Goal: Information Seeking & Learning: Learn about a topic

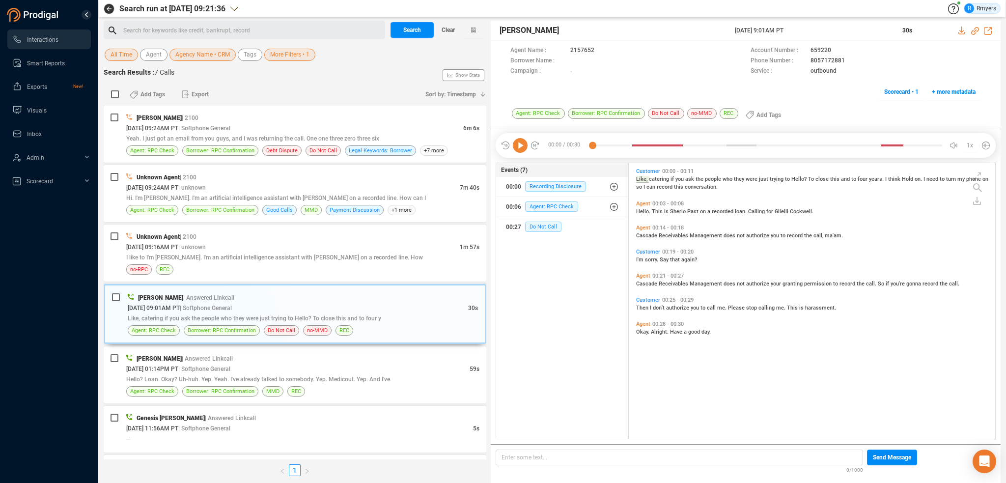
scroll to position [274, 361]
click at [454, 31] on span "Clear" at bounding box center [447, 30] width 13 height 16
click at [125, 58] on span "Last 7 days" at bounding box center [125, 55] width 30 height 12
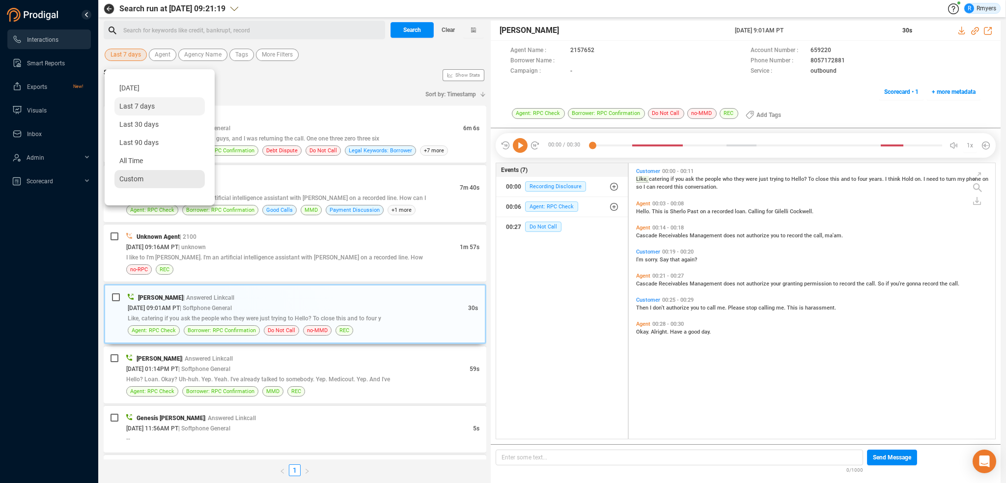
click at [136, 176] on span "Custom" at bounding box center [131, 179] width 24 height 8
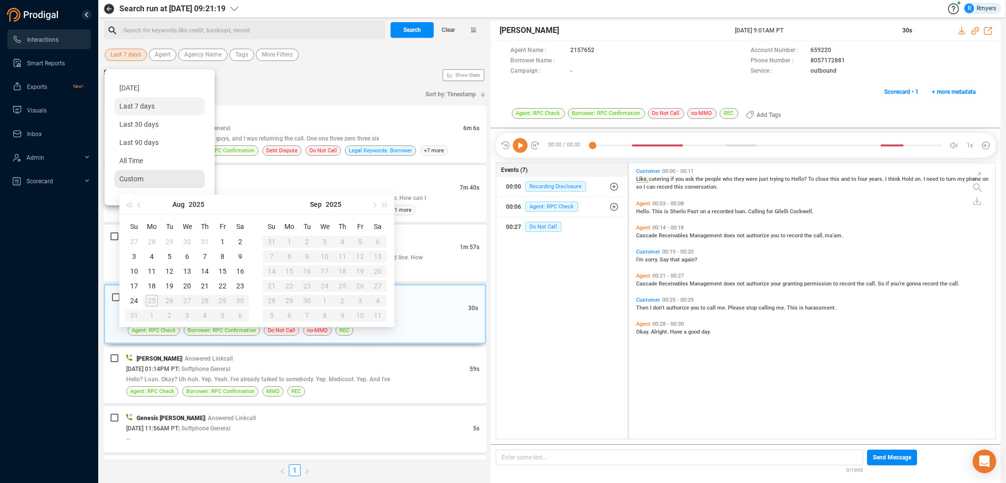
click at [139, 177] on span "Custom" at bounding box center [131, 179] width 24 height 8
click at [142, 209] on button "button" at bounding box center [139, 204] width 11 height 20
type input "[DATE]"
drag, startPoint x: 171, startPoint y: 239, endPoint x: 172, endPoint y: 247, distance: 8.0
click at [171, 239] on div "1" at bounding box center [170, 242] width 12 height 12
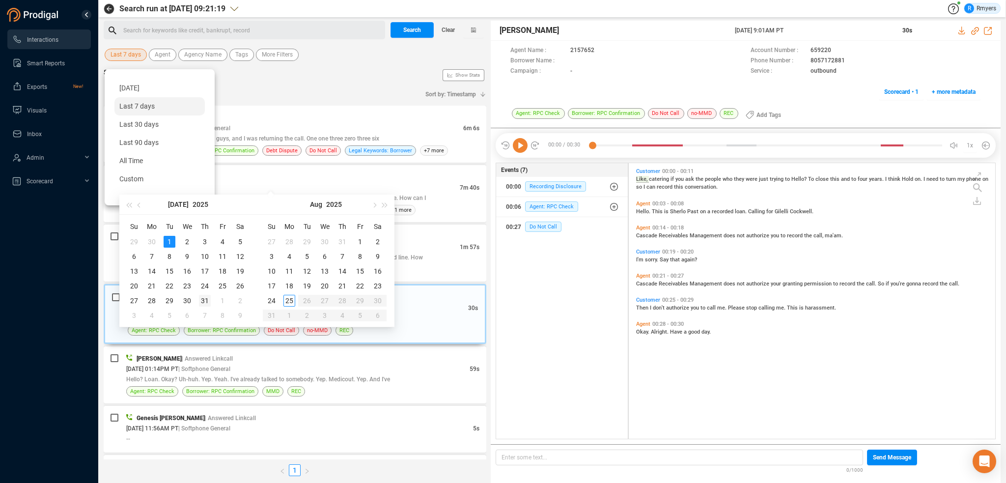
type input "[DATE]"
click at [203, 299] on div "31" at bounding box center [205, 301] width 12 height 12
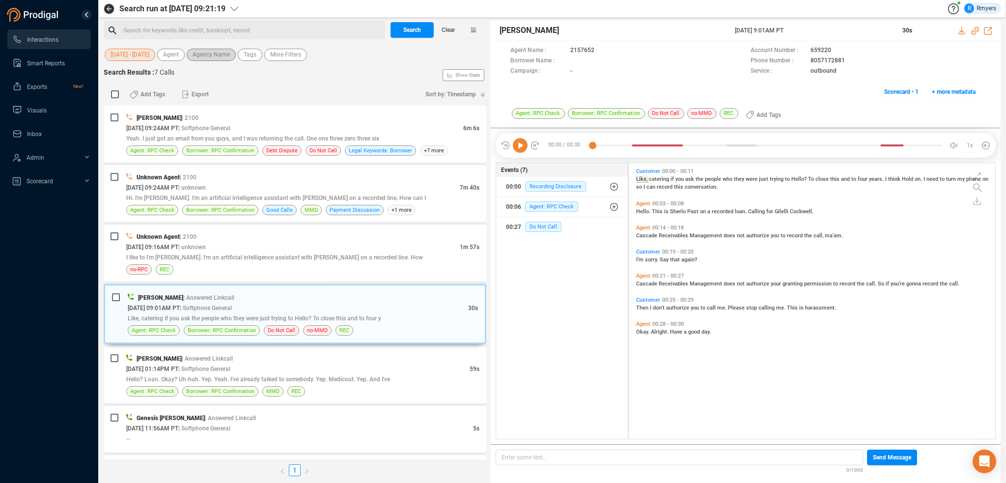
click at [199, 58] on span "Agency Name" at bounding box center [211, 55] width 37 height 12
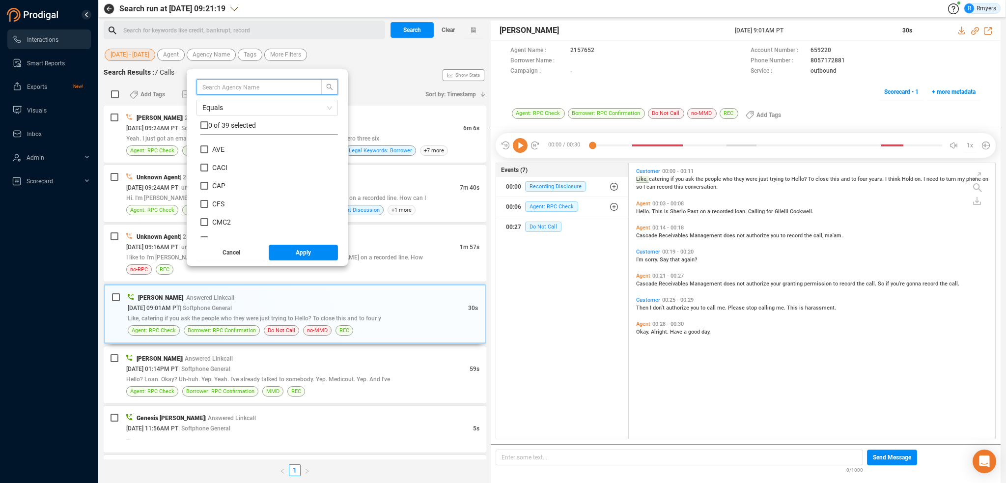
scroll to position [98, 0]
click at [216, 232] on span "CRE" at bounding box center [218, 231] width 13 height 8
click at [208, 232] on input "CRE" at bounding box center [204, 231] width 8 height 8
checkbox input "true"
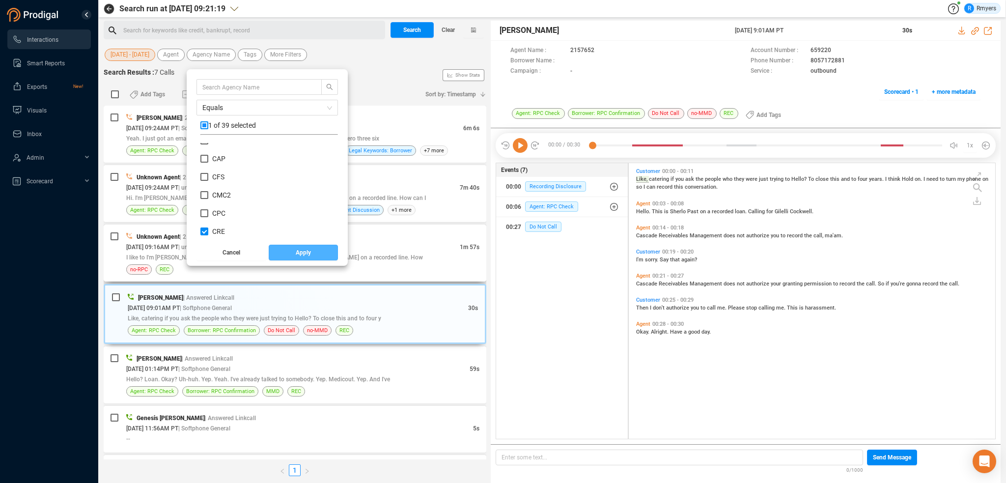
drag, startPoint x: 293, startPoint y: 253, endPoint x: 285, endPoint y: 242, distance: 13.8
click at [296, 253] on span "Apply" at bounding box center [303, 253] width 15 height 16
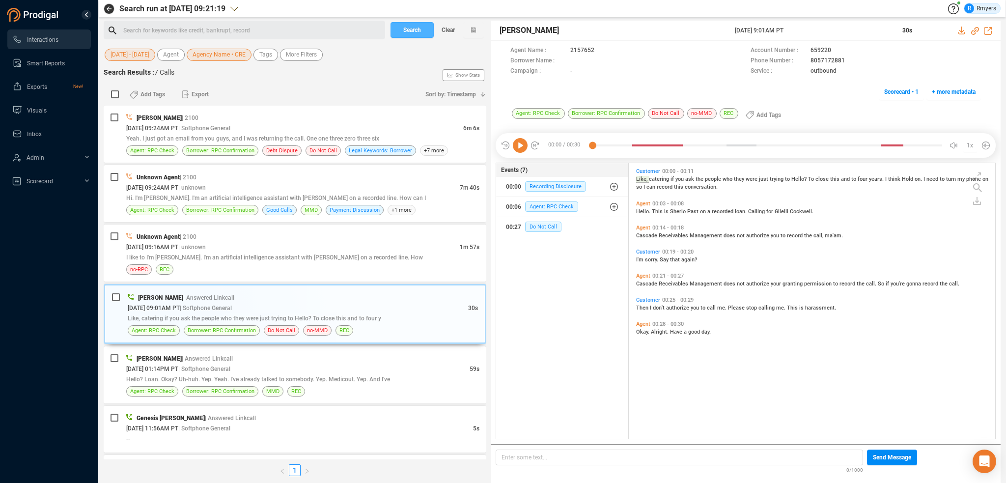
click at [406, 29] on span "Search" at bounding box center [412, 30] width 18 height 16
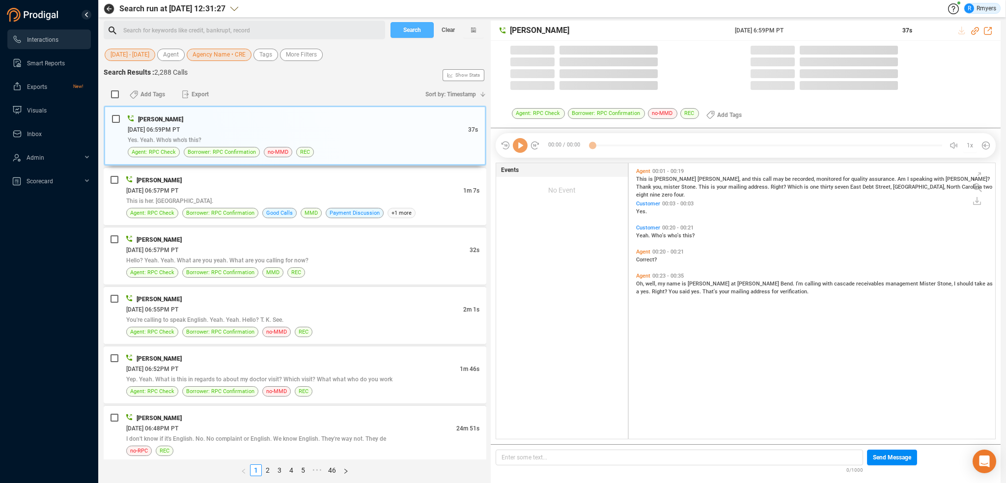
scroll to position [274, 361]
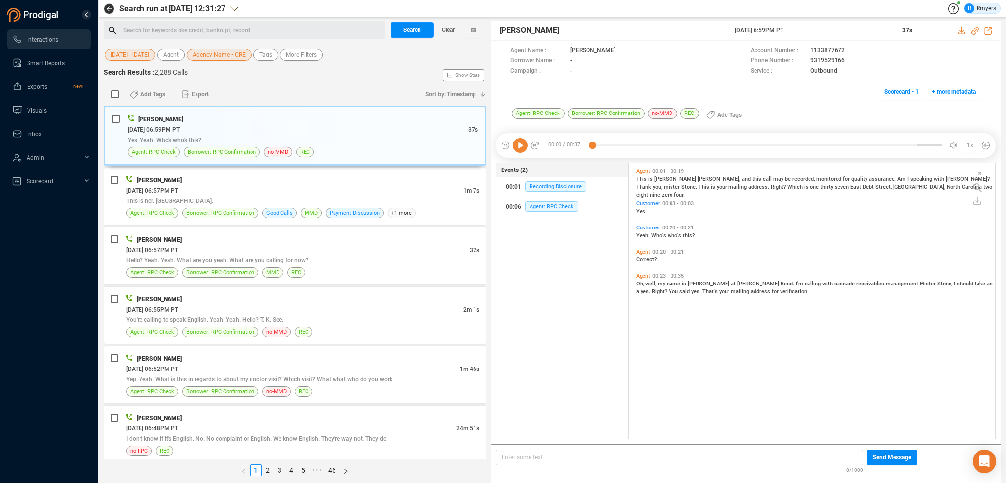
click at [217, 56] on span "Agency Name • CRE" at bounding box center [219, 55] width 53 height 12
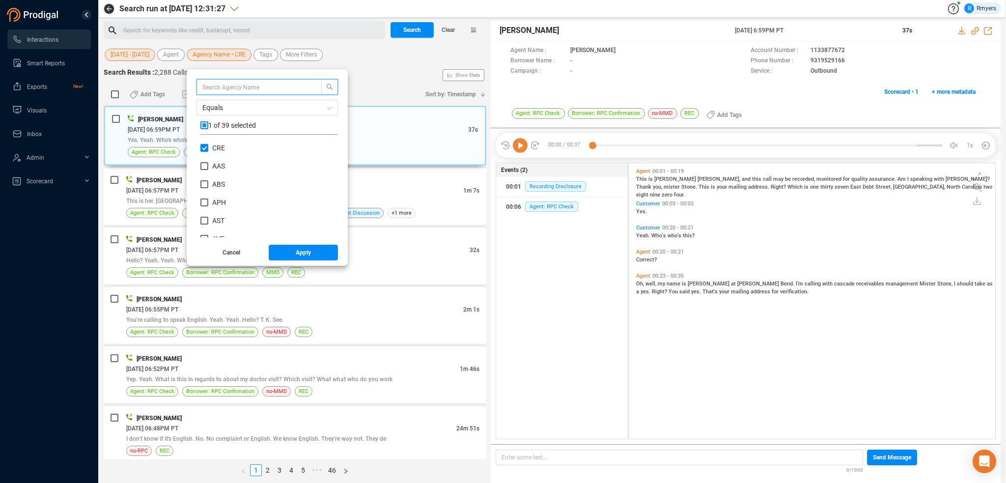
scroll to position [92, 133]
click at [204, 147] on input "CRE" at bounding box center [204, 148] width 8 height 8
checkbox input "false"
click at [218, 223] on span "NRA" at bounding box center [219, 222] width 14 height 8
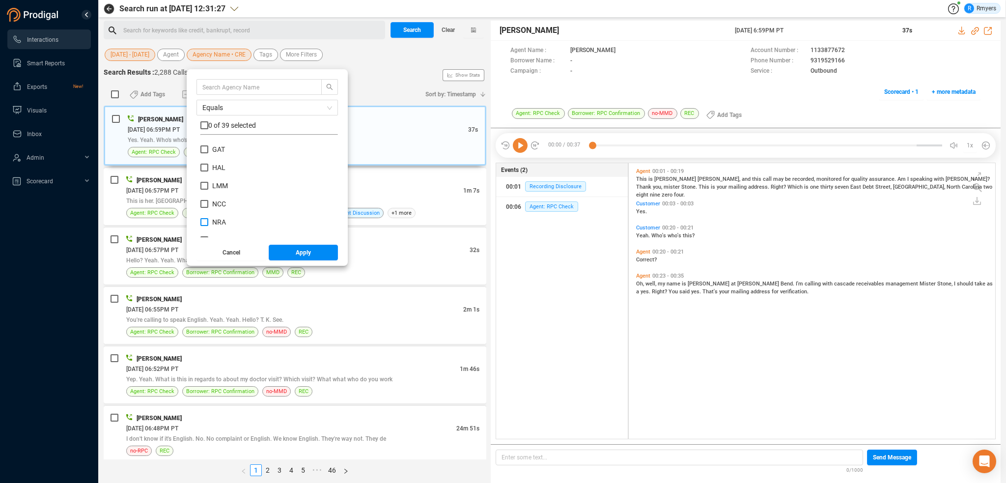
click at [208, 223] on input "NRA" at bounding box center [204, 222] width 8 height 8
checkbox input "true"
click at [288, 251] on button "Apply" at bounding box center [304, 253] width 70 height 16
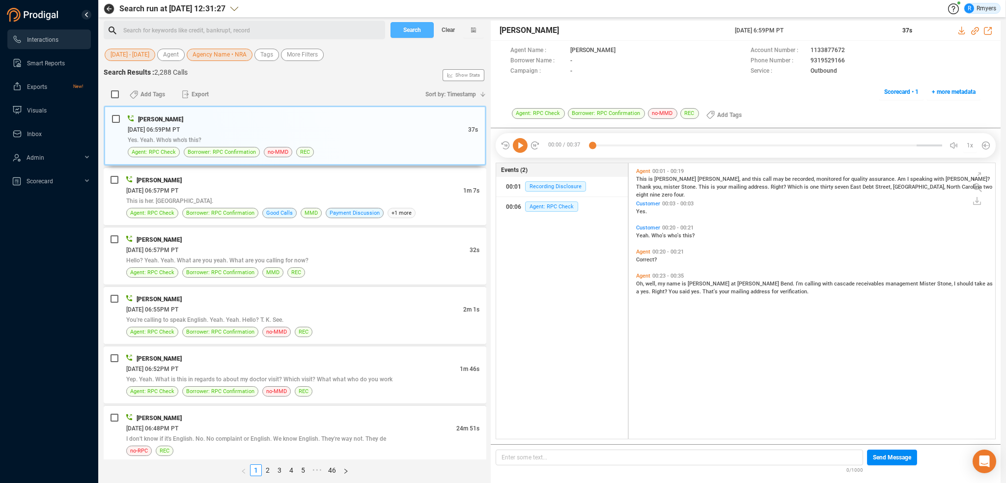
click at [407, 27] on span "Search" at bounding box center [412, 30] width 18 height 16
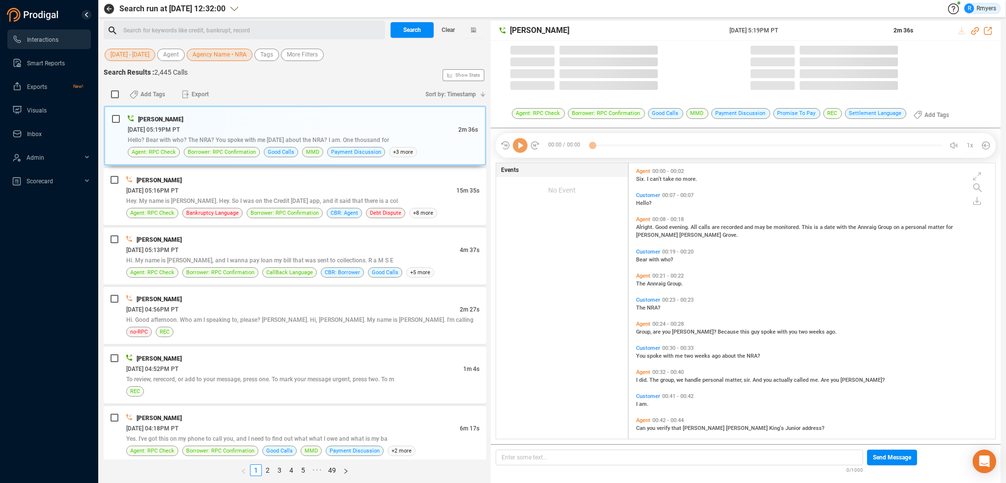
scroll to position [274, 361]
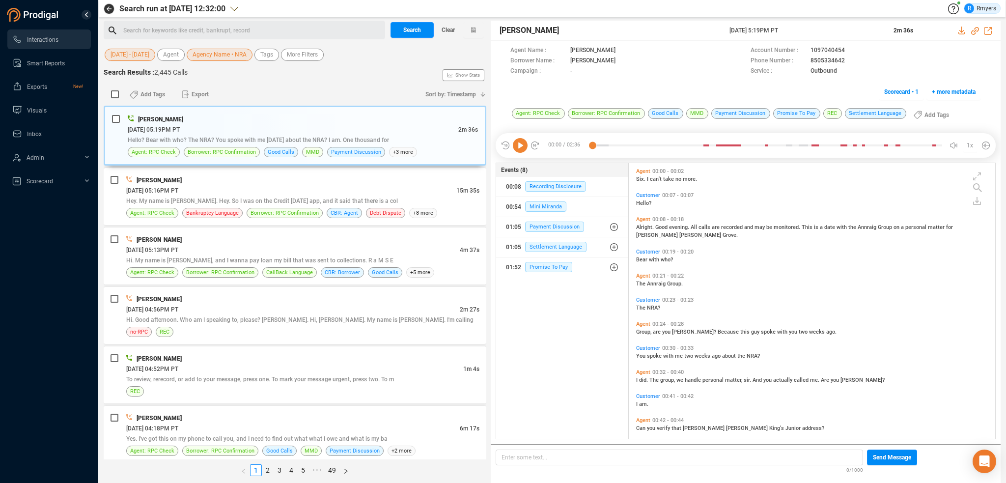
click at [231, 51] on span "Agency Name • NRA" at bounding box center [220, 55] width 54 height 12
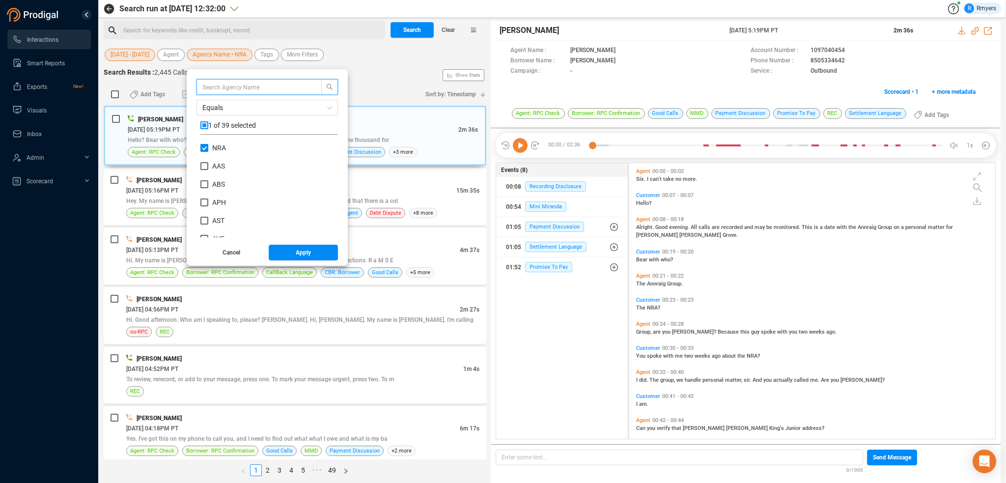
scroll to position [92, 133]
click at [201, 146] on input "NRA" at bounding box center [204, 148] width 8 height 8
checkbox input "false"
click at [203, 200] on input "RES" at bounding box center [204, 202] width 8 height 8
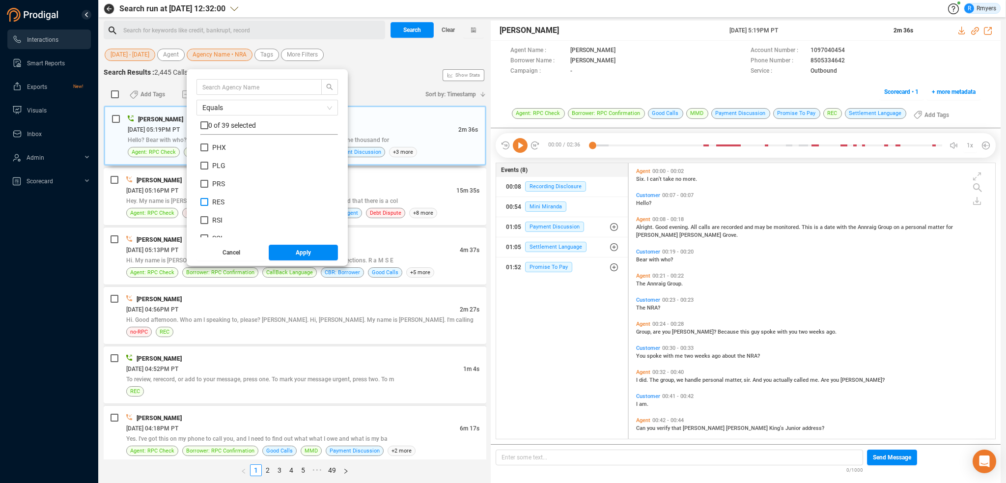
checkbox input "true"
click at [287, 252] on button "Apply" at bounding box center [304, 253] width 70 height 16
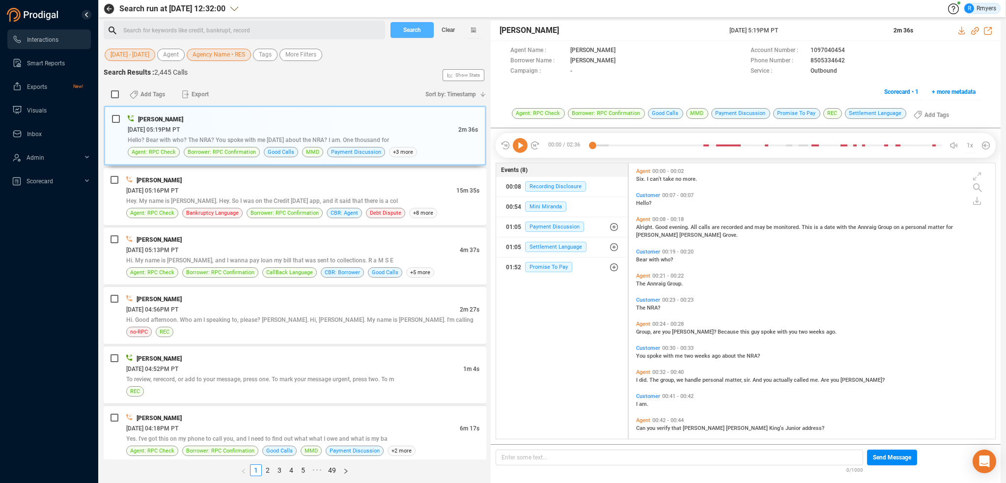
click at [418, 31] on span "Search" at bounding box center [412, 30] width 18 height 16
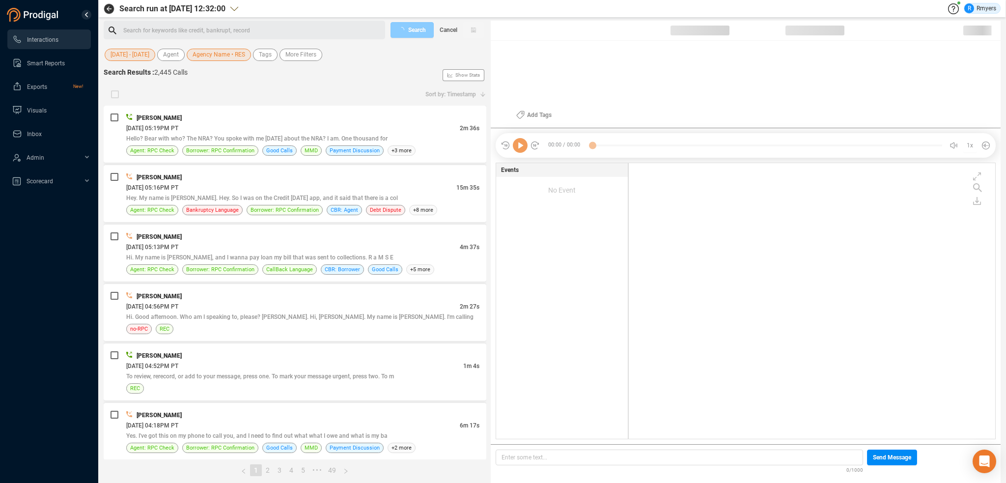
scroll to position [274, 361]
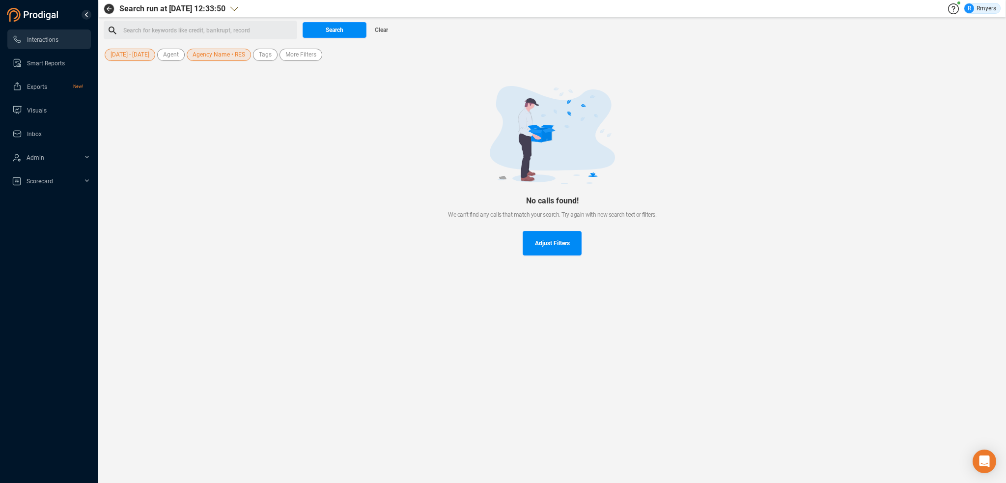
click at [225, 53] on div "[DATE] - [DATE] Agent Agency Name • RES Tags More Filters" at bounding box center [251, 54] width 295 height 15
click at [229, 58] on span "Agency Name • RES" at bounding box center [219, 55] width 53 height 12
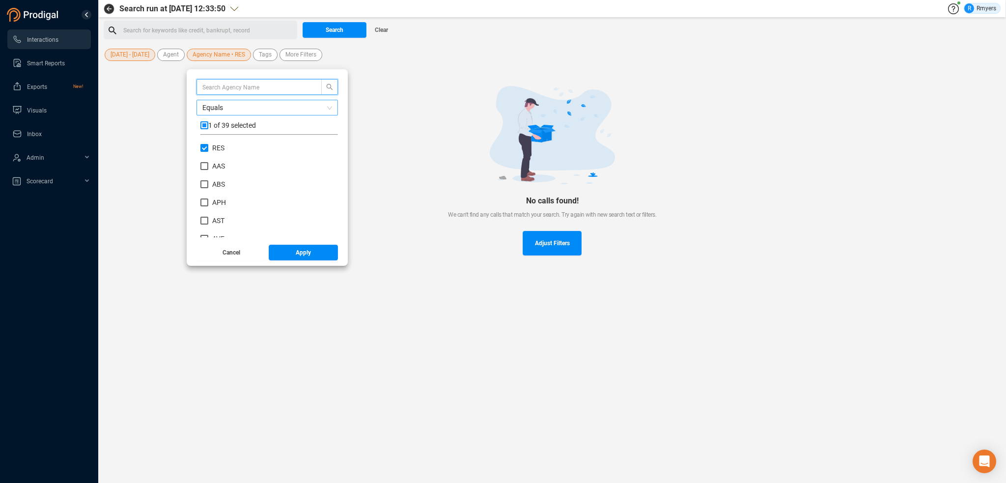
scroll to position [92, 133]
click at [208, 145] on span "RES" at bounding box center [218, 148] width 20 height 8
click at [206, 145] on input "RES" at bounding box center [204, 148] width 8 height 8
checkbox input "false"
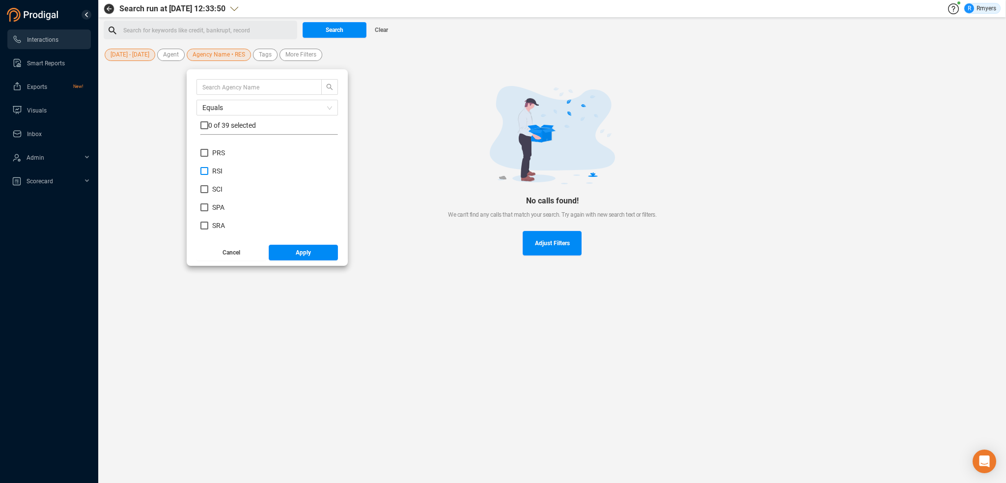
click at [212, 171] on span "RSI" at bounding box center [217, 171] width 10 height 8
click at [208, 171] on input "RSI" at bounding box center [204, 171] width 8 height 8
checkbox input "true"
click at [279, 256] on button "Apply" at bounding box center [304, 253] width 70 height 16
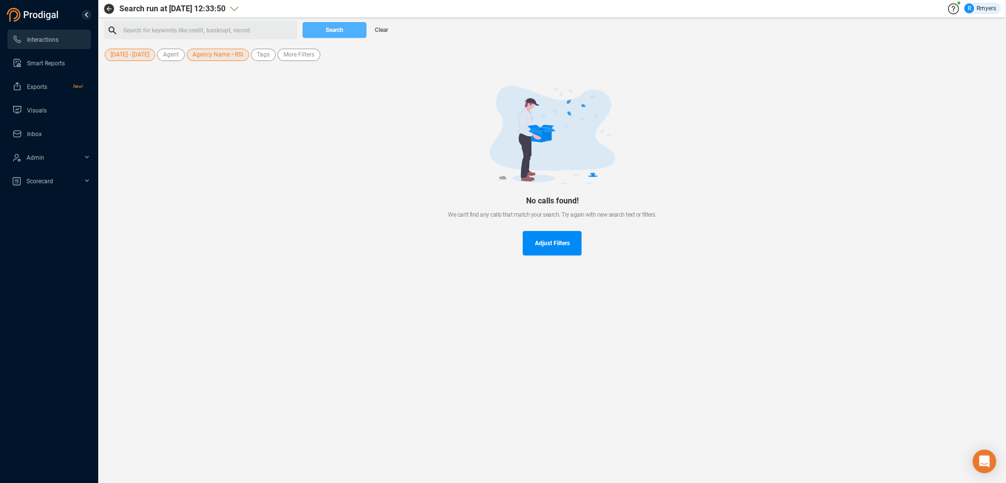
click at [326, 28] on span "Search" at bounding box center [335, 30] width 18 height 16
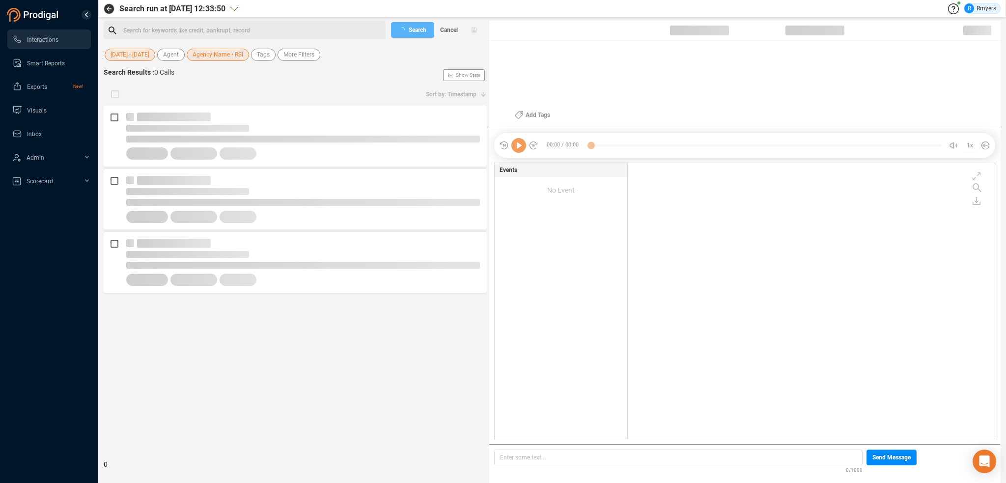
scroll to position [274, 362]
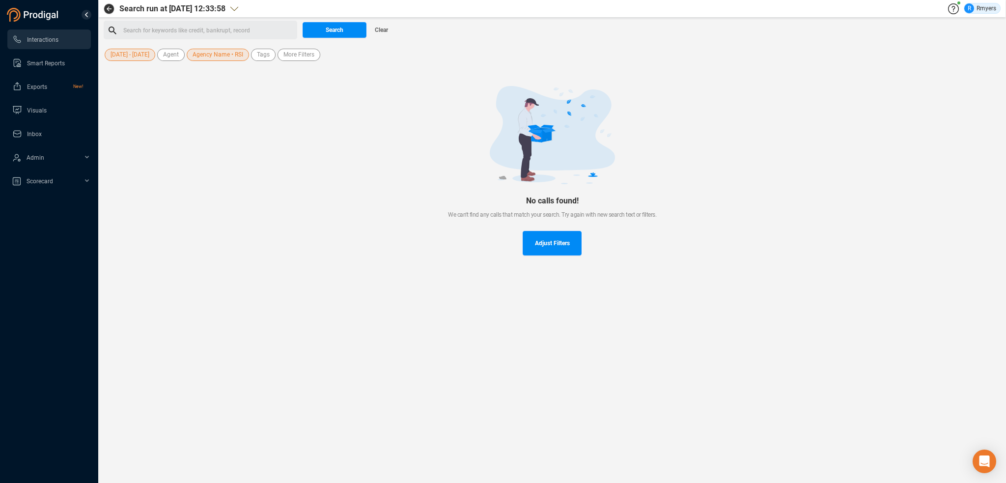
click at [136, 55] on span "[DATE] - [DATE]" at bounding box center [129, 55] width 39 height 12
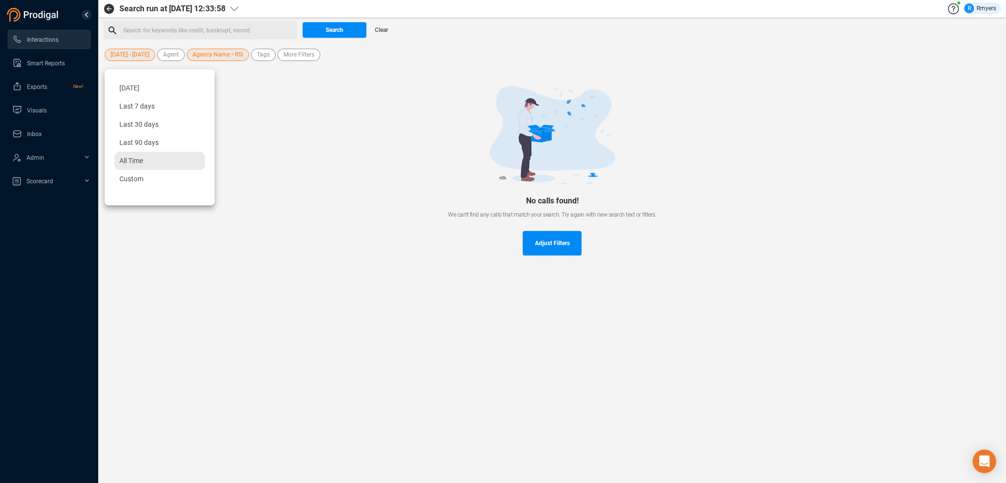
click at [135, 163] on span "All Time" at bounding box center [131, 161] width 24 height 8
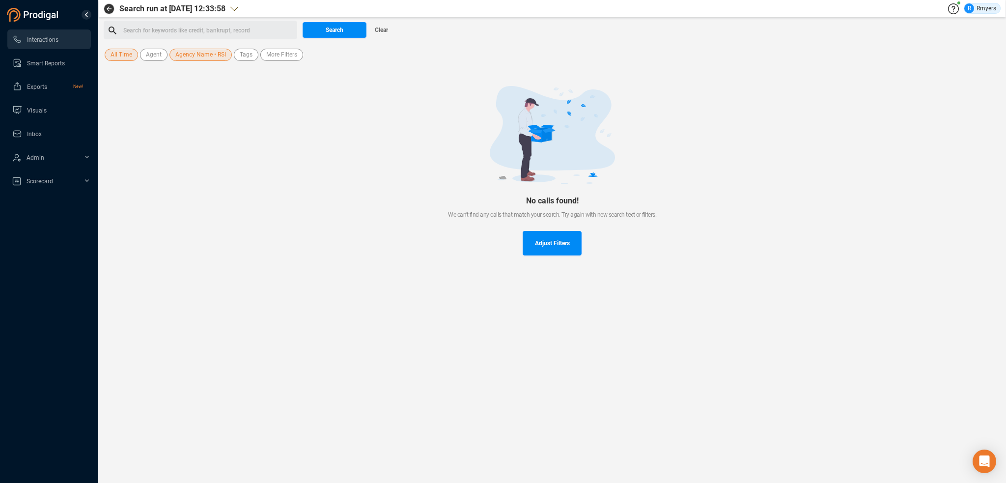
click at [190, 54] on span "Agency Name • RSI" at bounding box center [200, 55] width 51 height 12
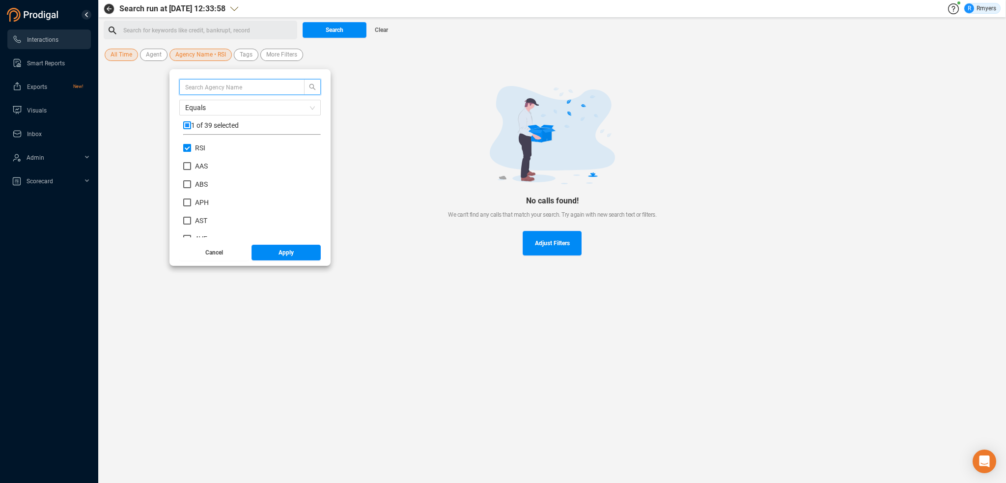
scroll to position [92, 133]
click at [186, 146] on input "RSI" at bounding box center [187, 148] width 8 height 8
checkbox input "false"
click at [198, 184] on span "ABS" at bounding box center [201, 184] width 13 height 8
click at [191, 184] on input "ABS" at bounding box center [187, 184] width 8 height 8
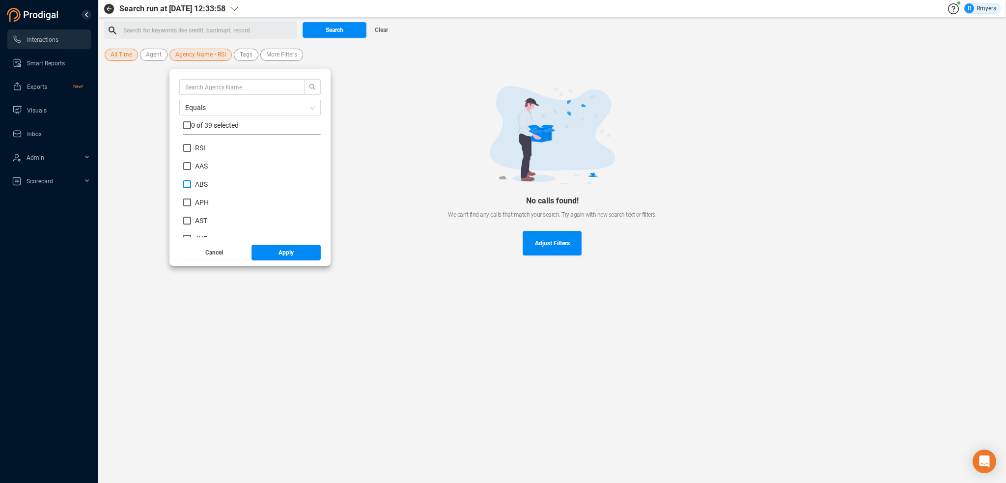
checkbox input "true"
click at [272, 253] on button "Apply" at bounding box center [286, 253] width 70 height 16
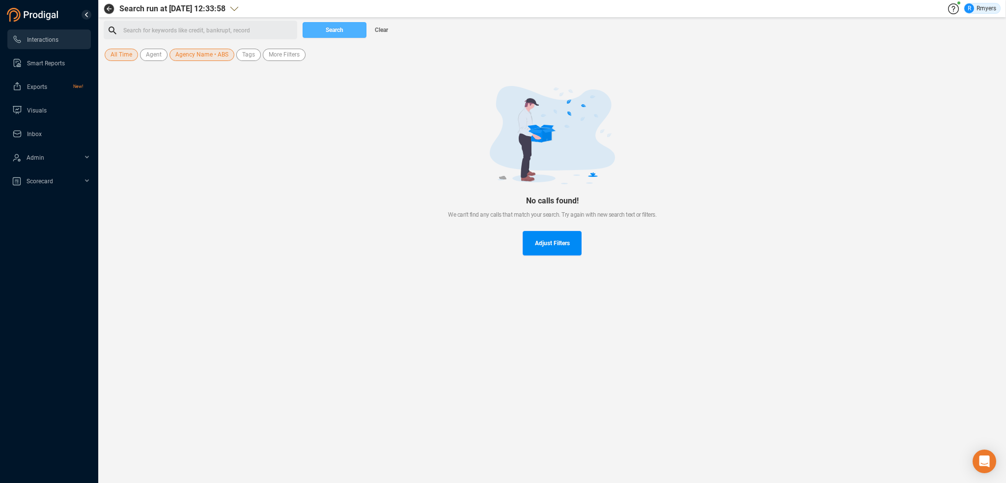
click at [330, 30] on span "Search" at bounding box center [335, 30] width 18 height 16
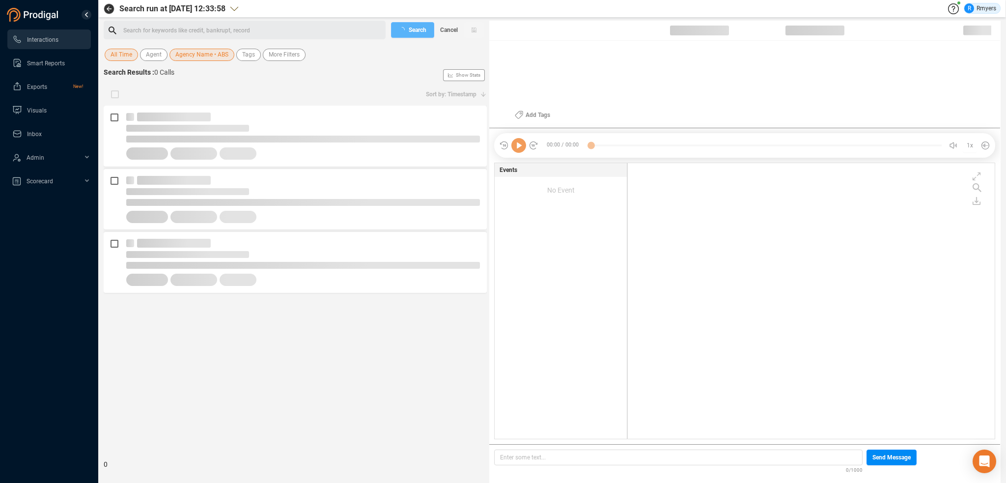
scroll to position [274, 362]
click at [446, 34] on span "Cancel" at bounding box center [449, 30] width 18 height 16
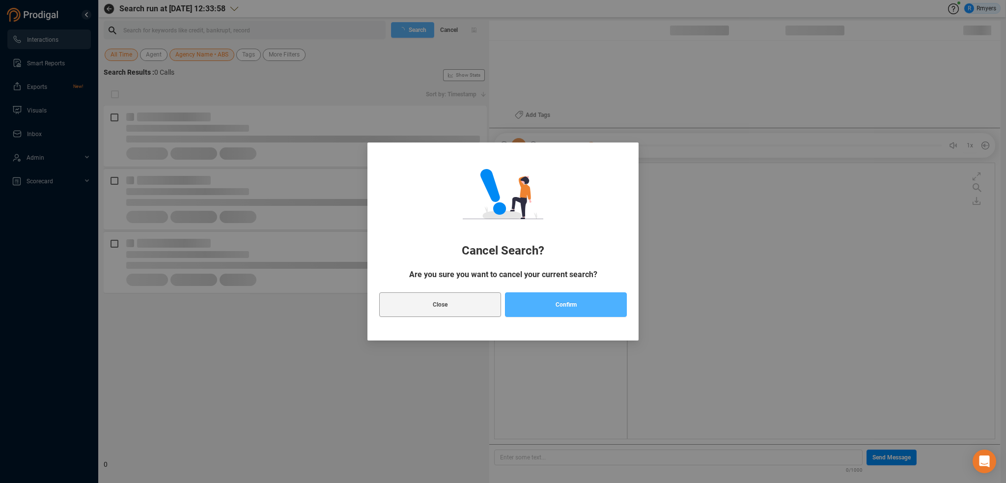
click at [579, 310] on button "Confirm" at bounding box center [566, 304] width 122 height 25
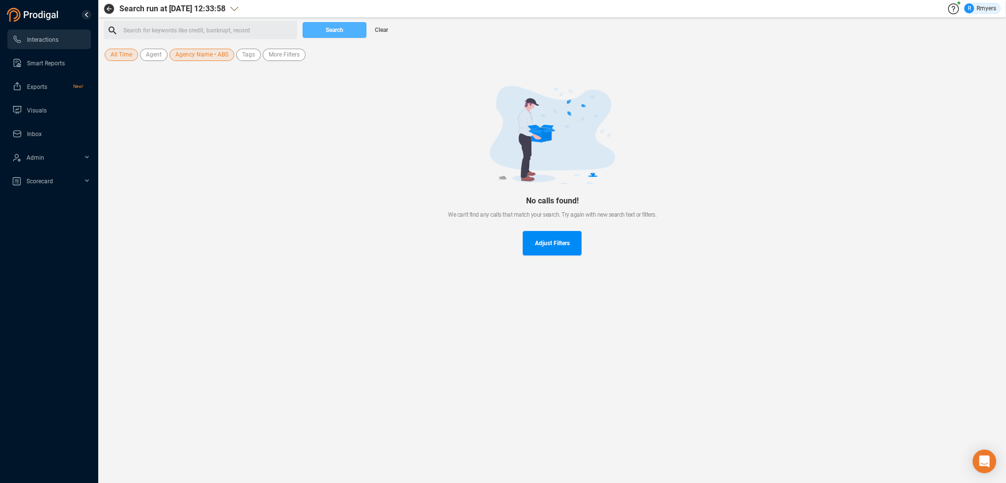
click at [330, 25] on span "Search" at bounding box center [335, 30] width 18 height 16
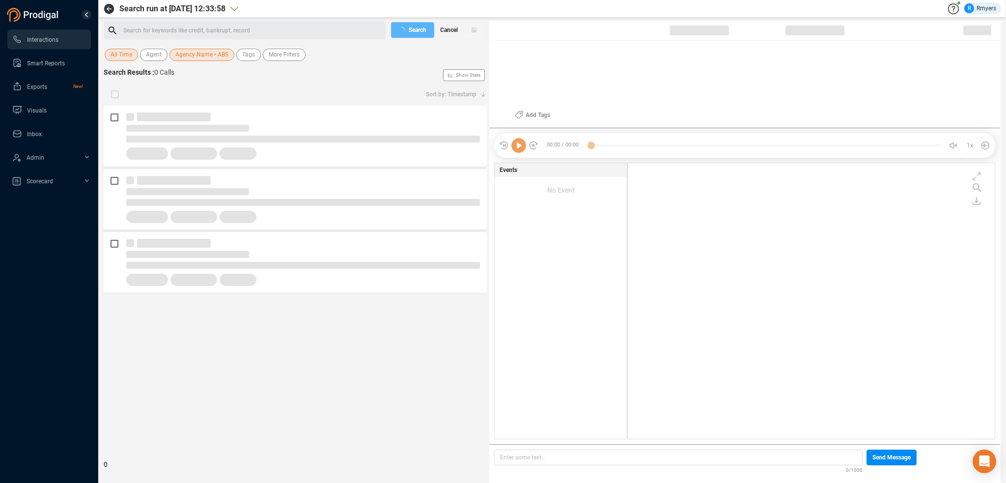
click at [448, 32] on span "Cancel" at bounding box center [449, 30] width 18 height 16
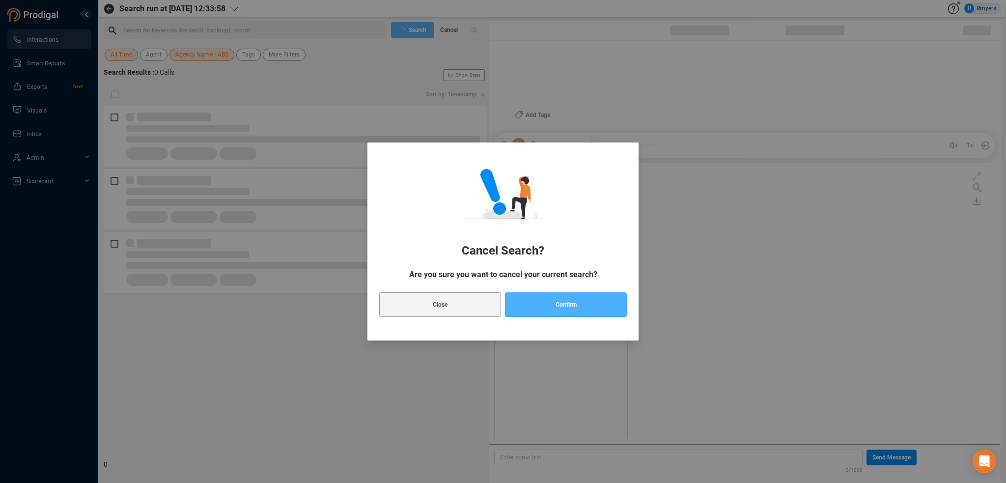
drag, startPoint x: 562, startPoint y: 301, endPoint x: 542, endPoint y: 302, distance: 19.7
click at [560, 301] on span "Confirm" at bounding box center [565, 304] width 21 height 25
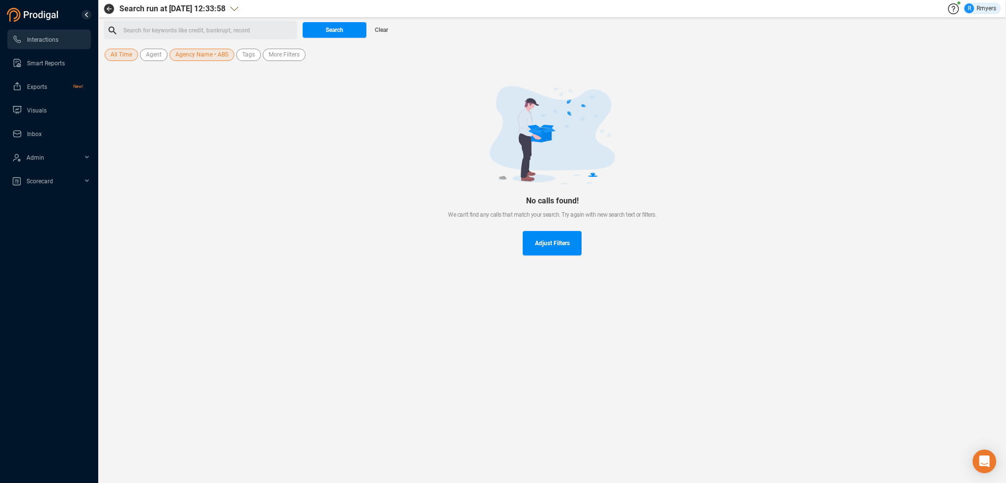
click at [119, 57] on span "All Time" at bounding box center [121, 55] width 22 height 12
click at [130, 178] on span "Custom" at bounding box center [131, 179] width 24 height 8
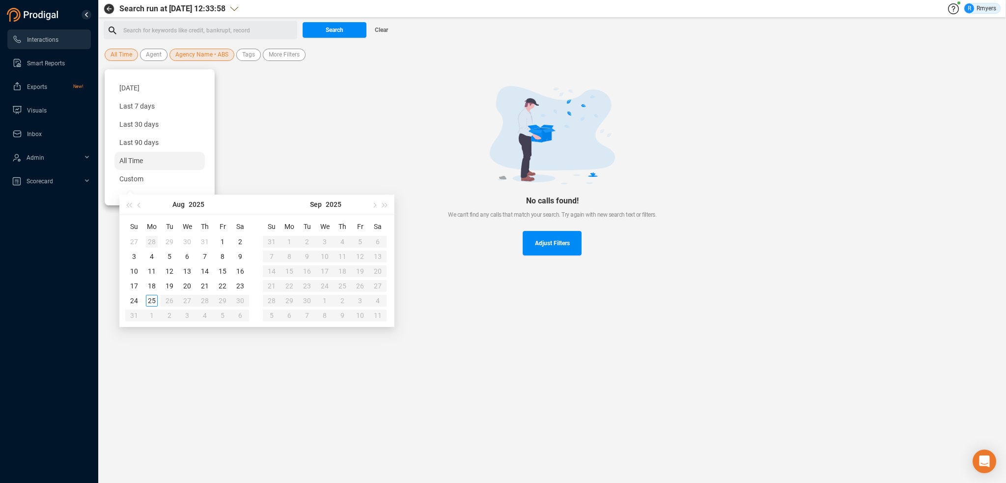
type input "[DATE]"
click at [139, 208] on button "button" at bounding box center [139, 204] width 11 height 20
type input "[DATE]"
click at [168, 239] on div "1" at bounding box center [170, 242] width 12 height 12
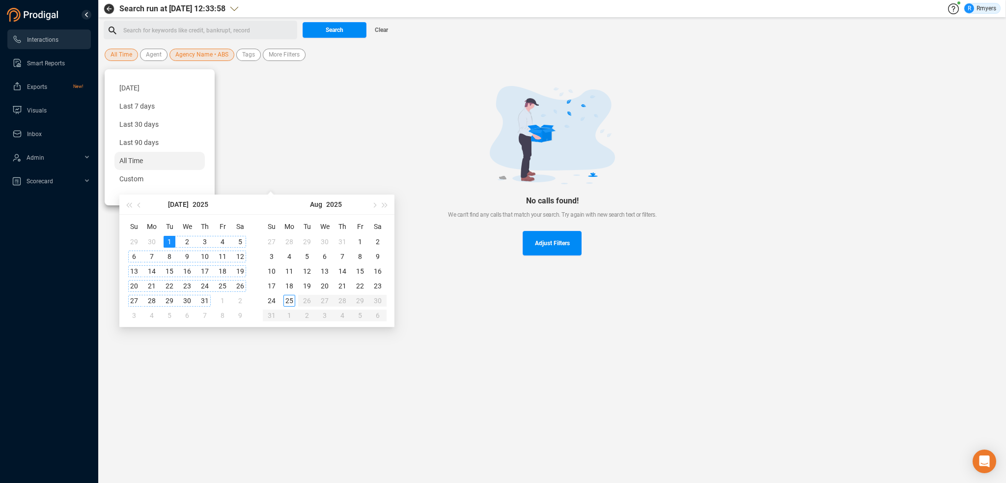
type input "[DATE]"
click at [288, 298] on div "25" at bounding box center [289, 301] width 12 height 12
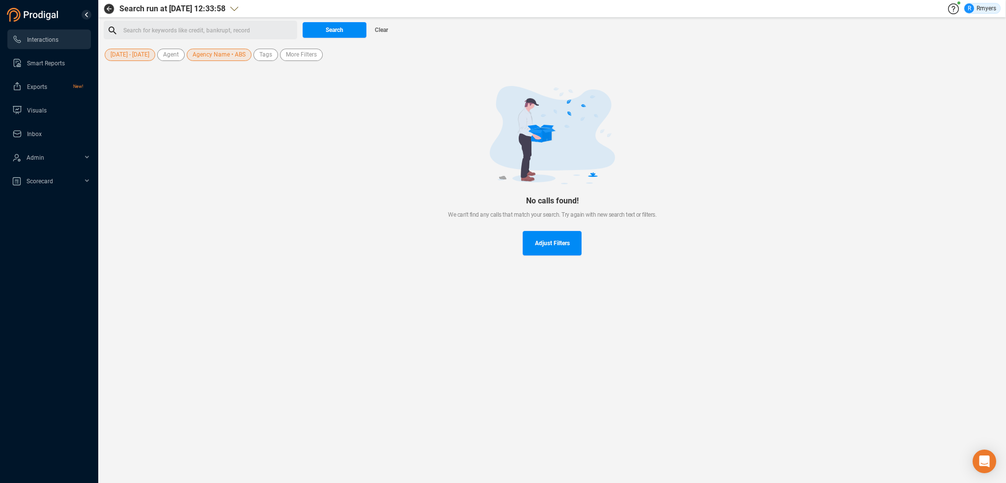
click at [158, 35] on div "Search for keywords like credit, bankrupt, record ﻿" at bounding box center [208, 30] width 171 height 15
click at [308, 55] on span "More Filters • 1" at bounding box center [305, 55] width 39 height 12
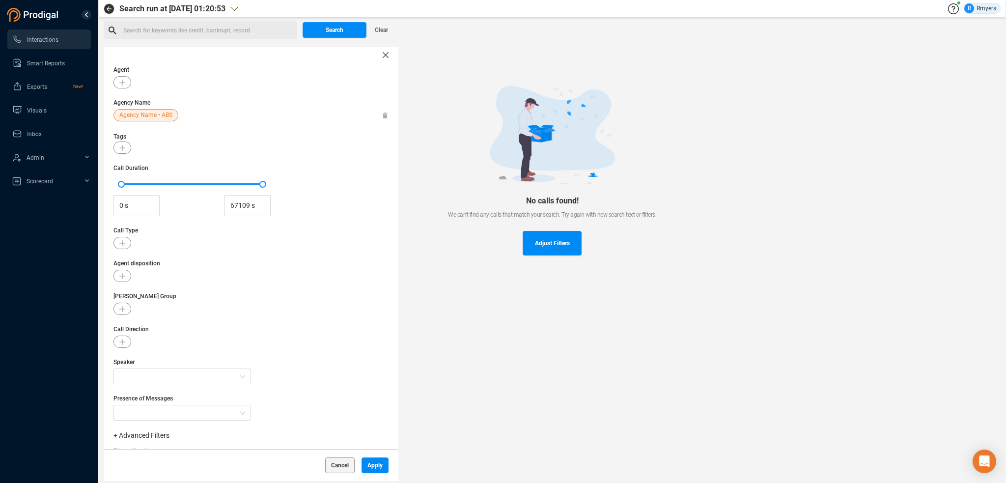
scroll to position [97, 0]
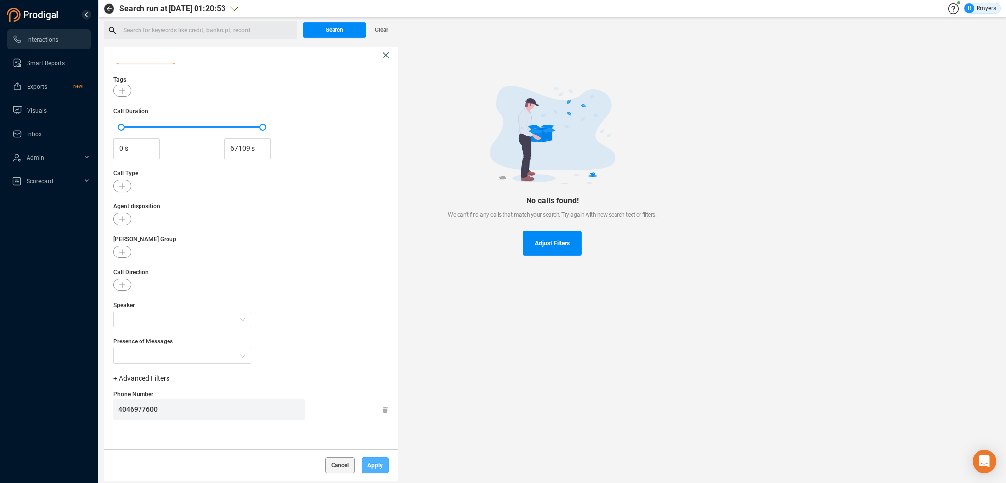
click at [383, 460] on button "Apply" at bounding box center [374, 465] width 27 height 16
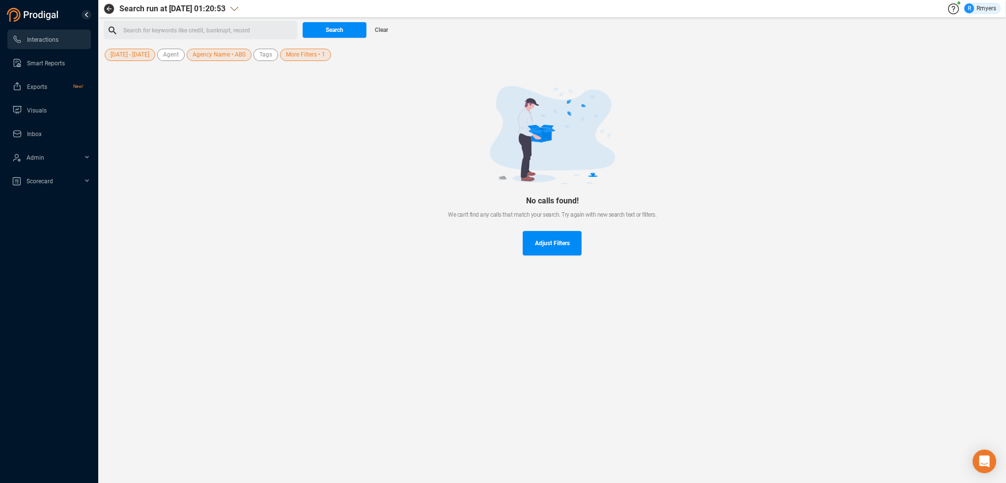
click at [317, 21] on div "Search Clear" at bounding box center [349, 30] width 98 height 19
click at [326, 33] on span "Search" at bounding box center [335, 30] width 18 height 16
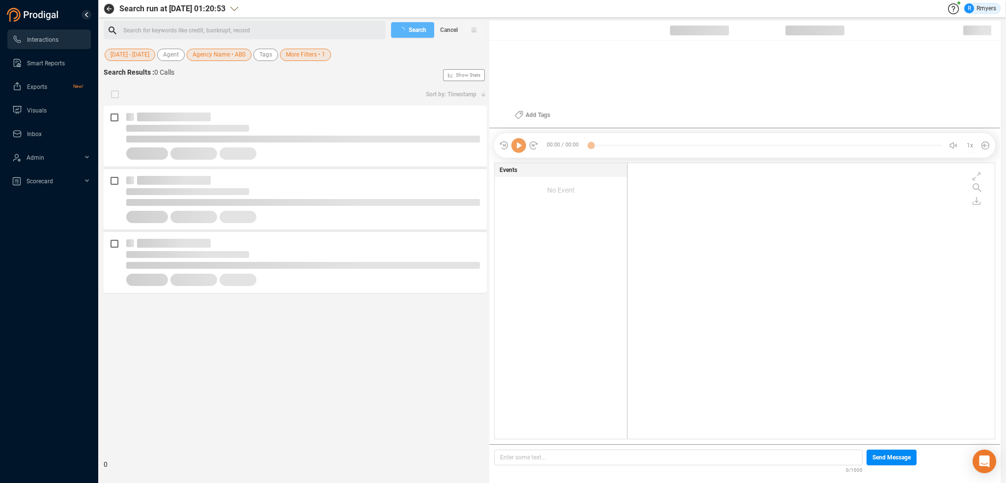
scroll to position [274, 362]
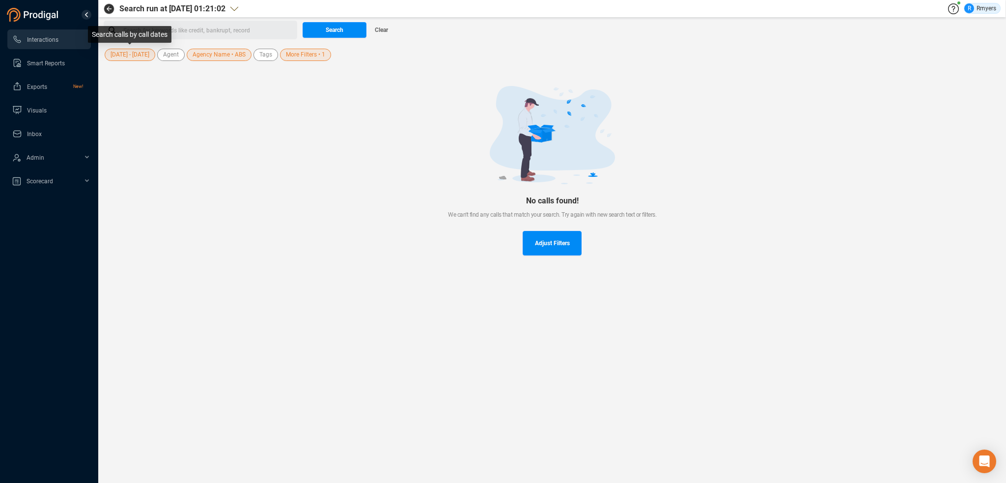
click at [132, 53] on span "[DATE] - [DATE]" at bounding box center [129, 55] width 39 height 12
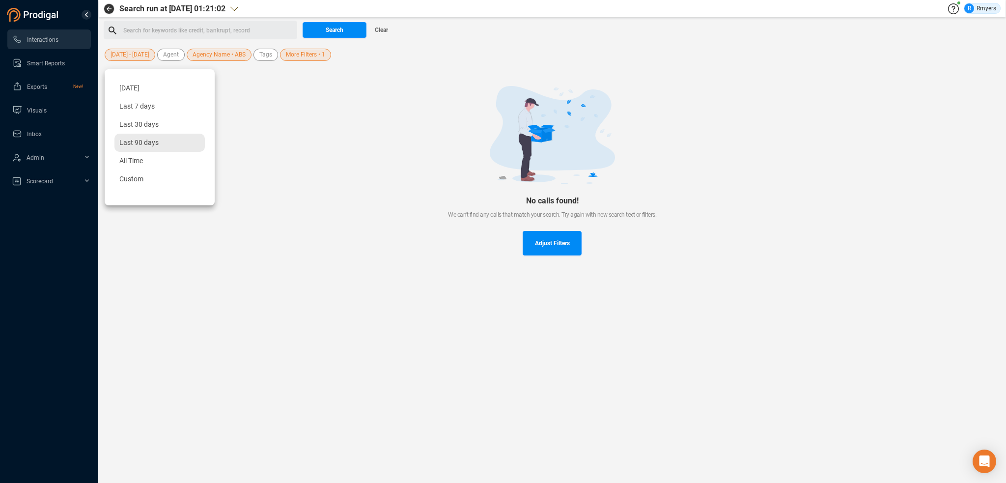
click at [132, 145] on span "Last 90 days" at bounding box center [138, 142] width 39 height 8
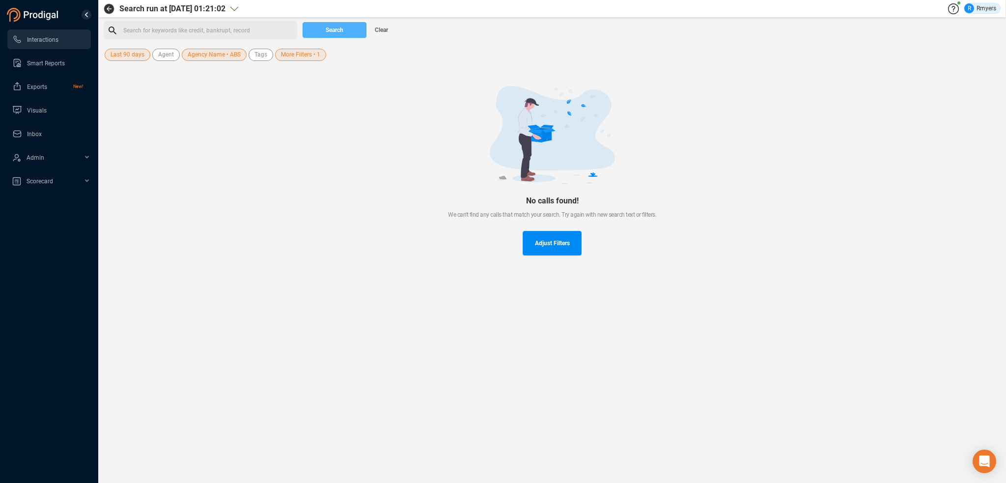
click at [333, 32] on span "Search" at bounding box center [335, 30] width 18 height 16
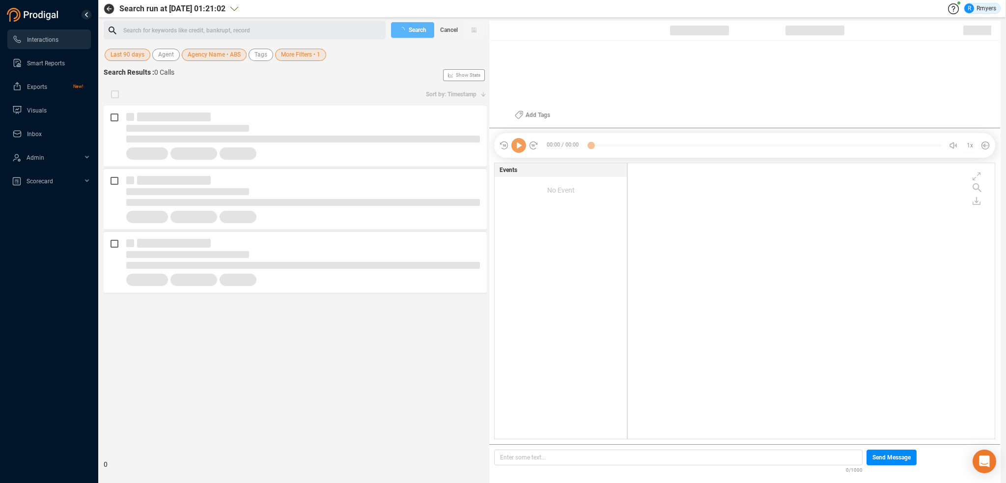
checkbox input "true"
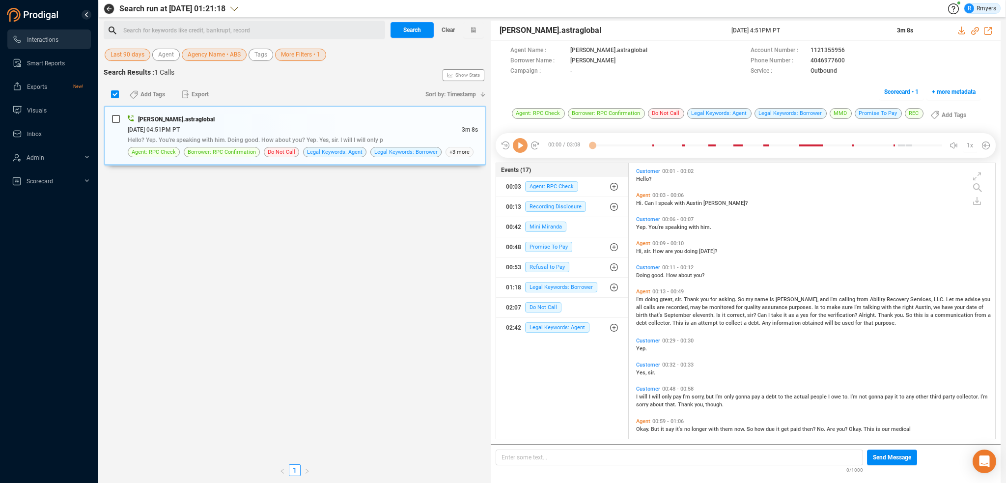
scroll to position [274, 361]
